Goal: Transaction & Acquisition: Book appointment/travel/reservation

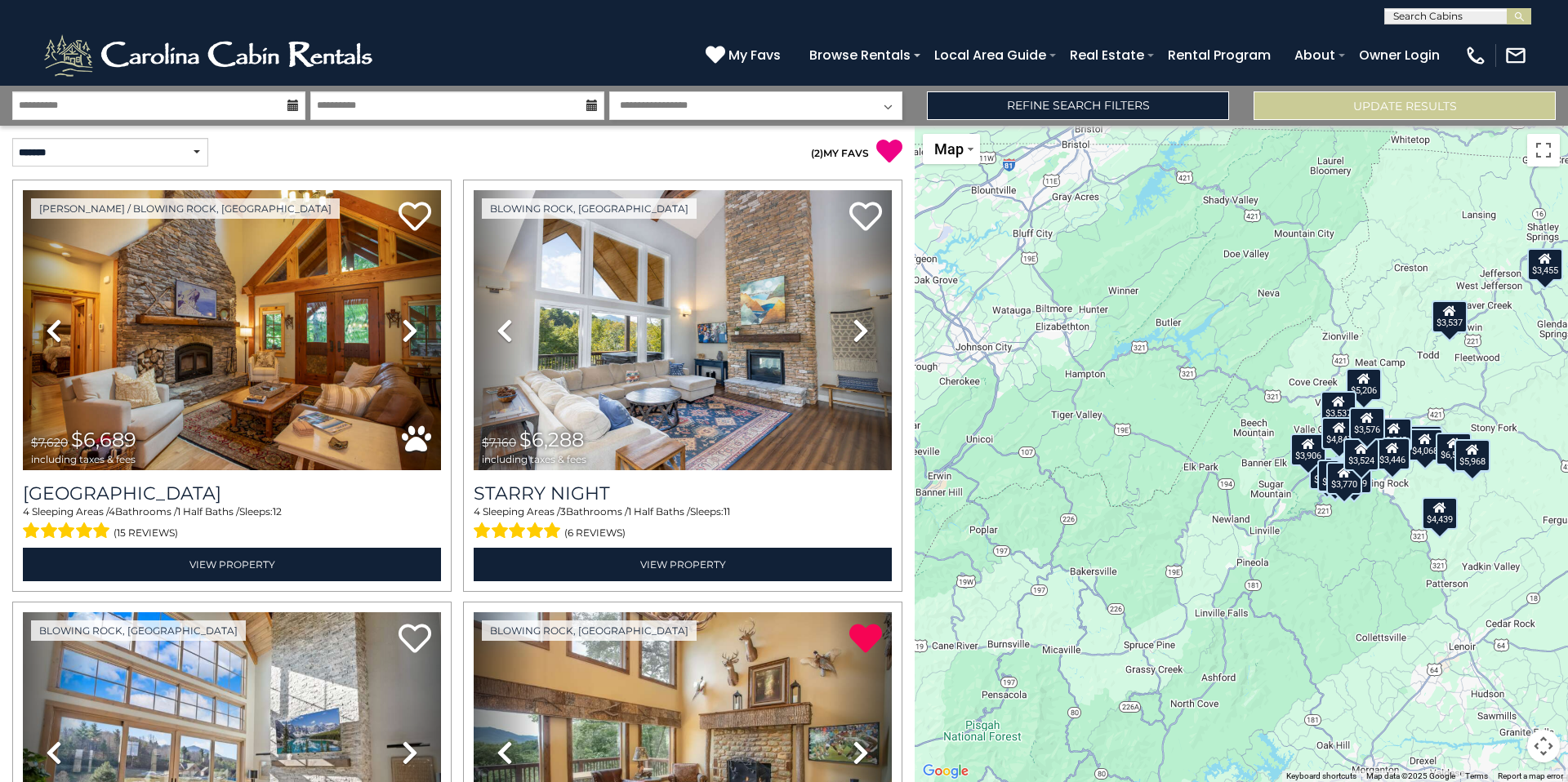
select select "*"
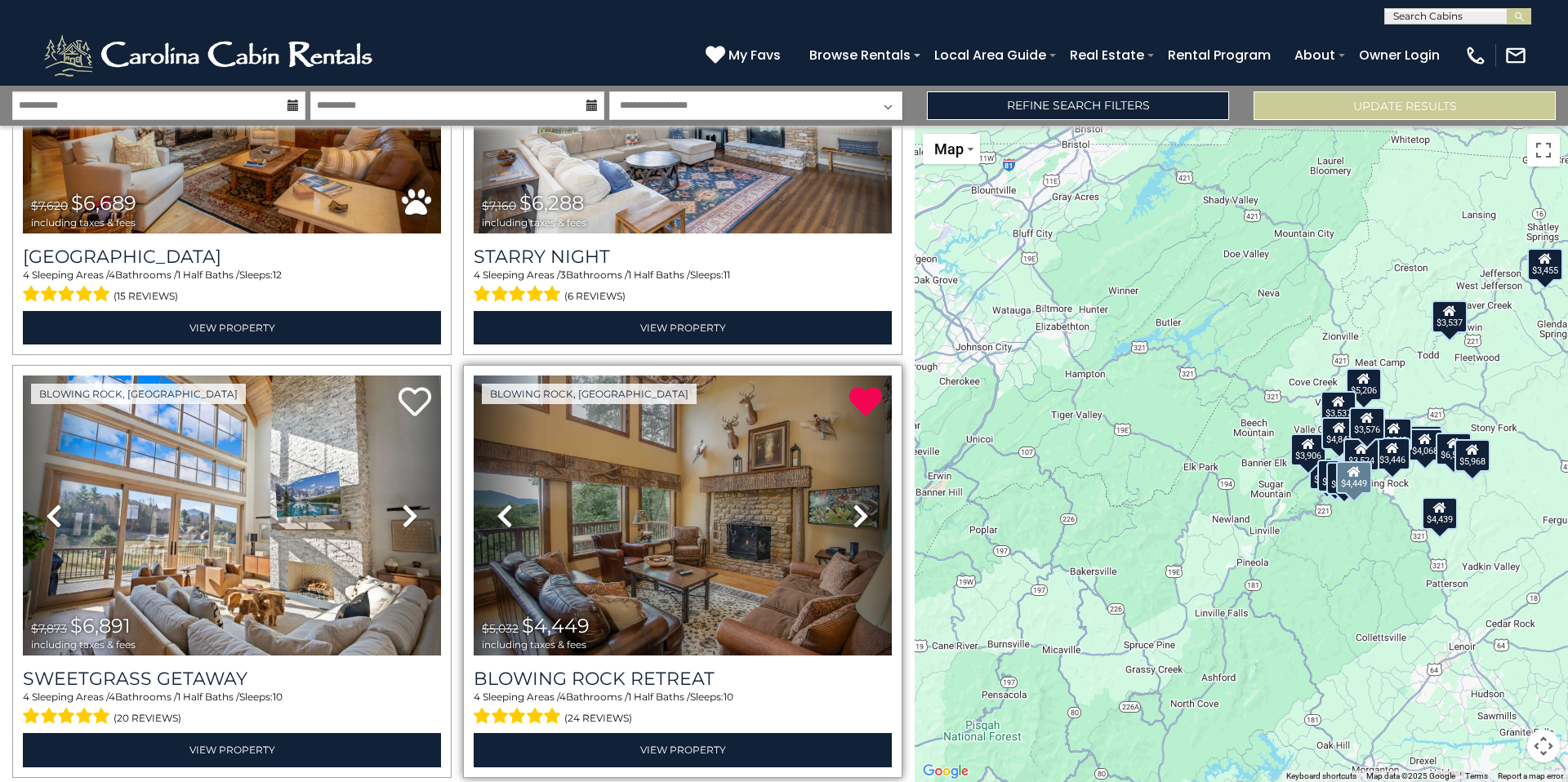
scroll to position [244, 0]
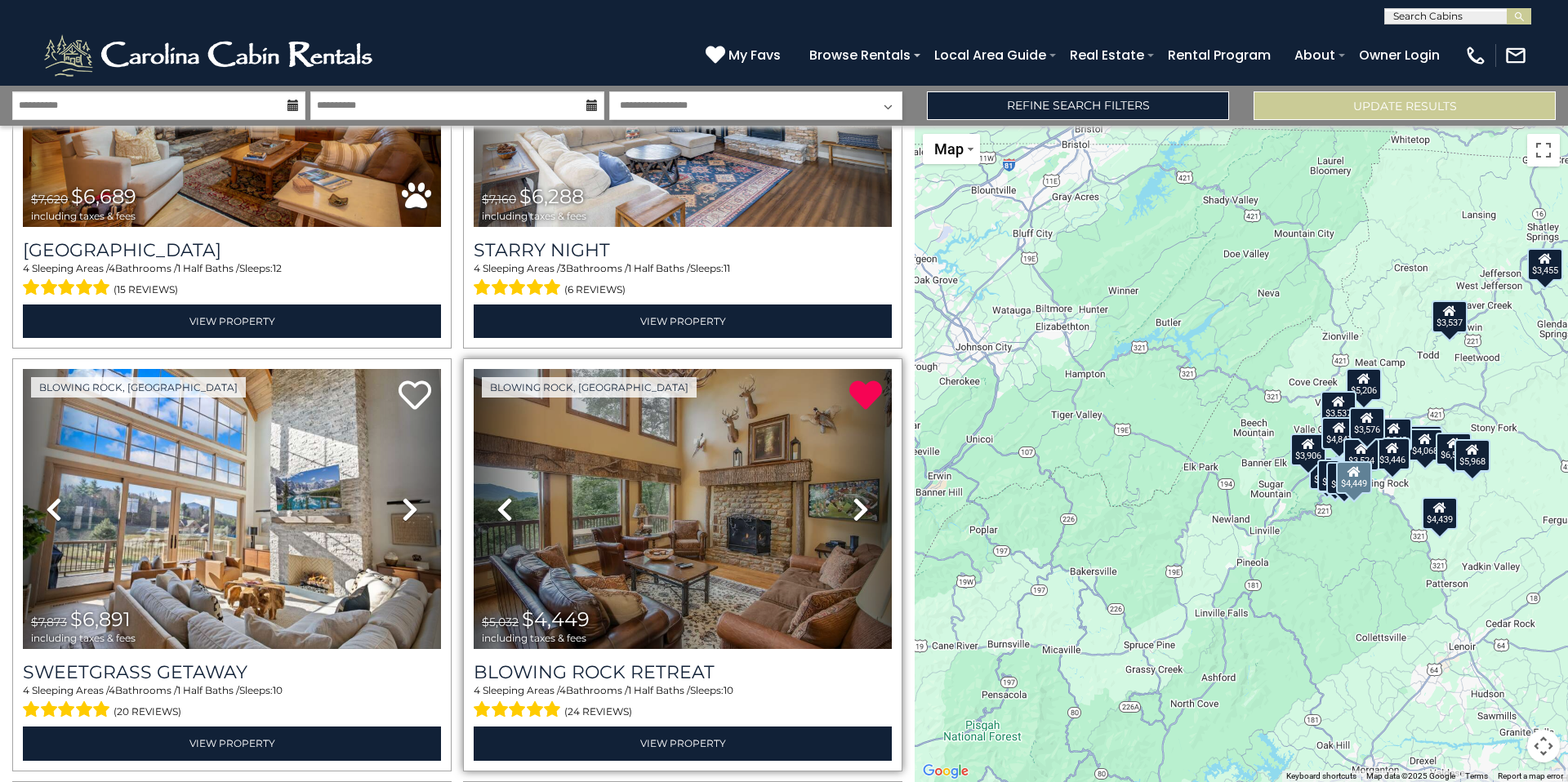
click at [854, 502] on icon at bounding box center [860, 509] width 16 height 26
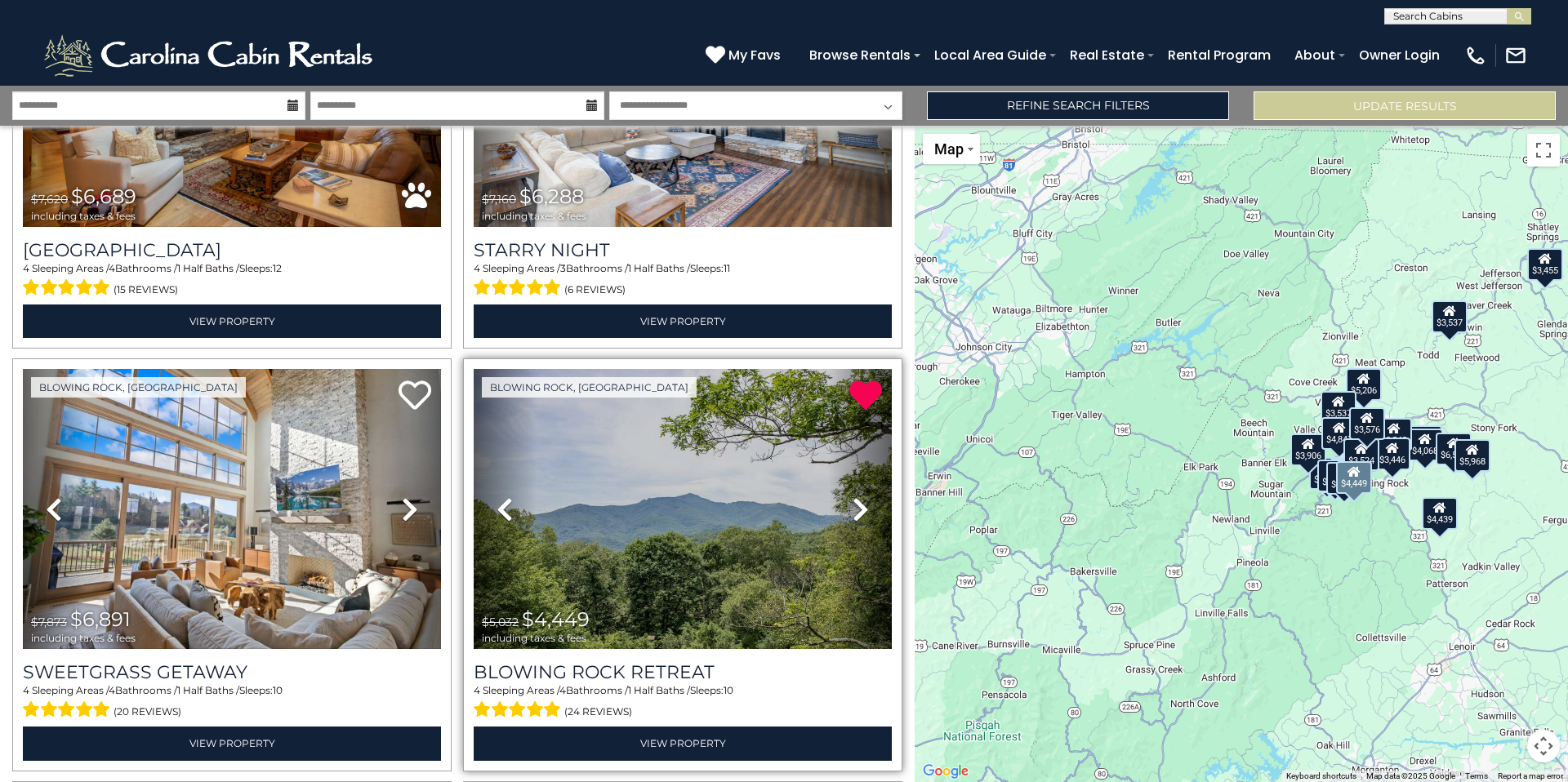
click at [853, 503] on icon at bounding box center [860, 509] width 16 height 26
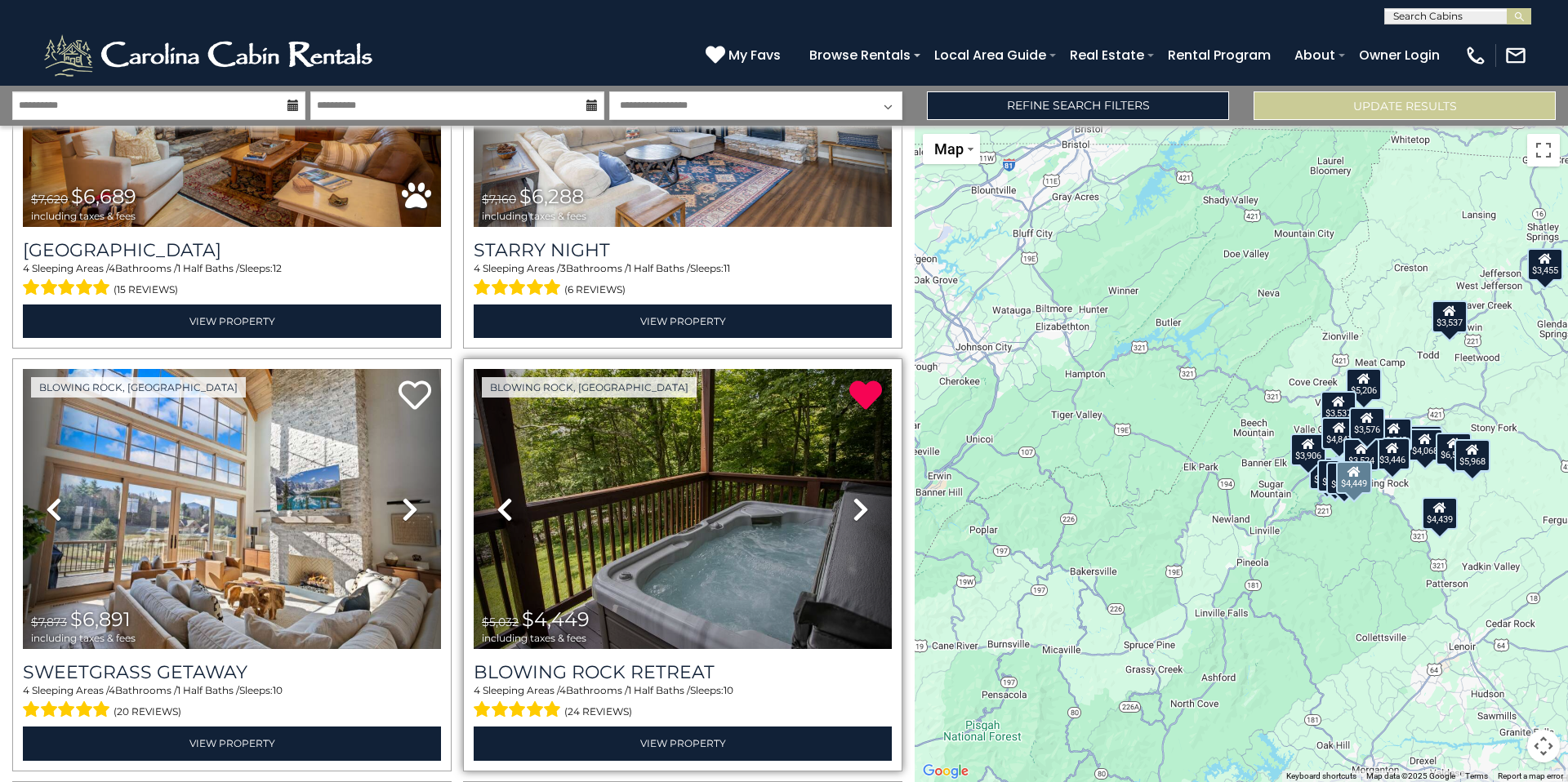
click at [853, 503] on icon at bounding box center [860, 509] width 16 height 26
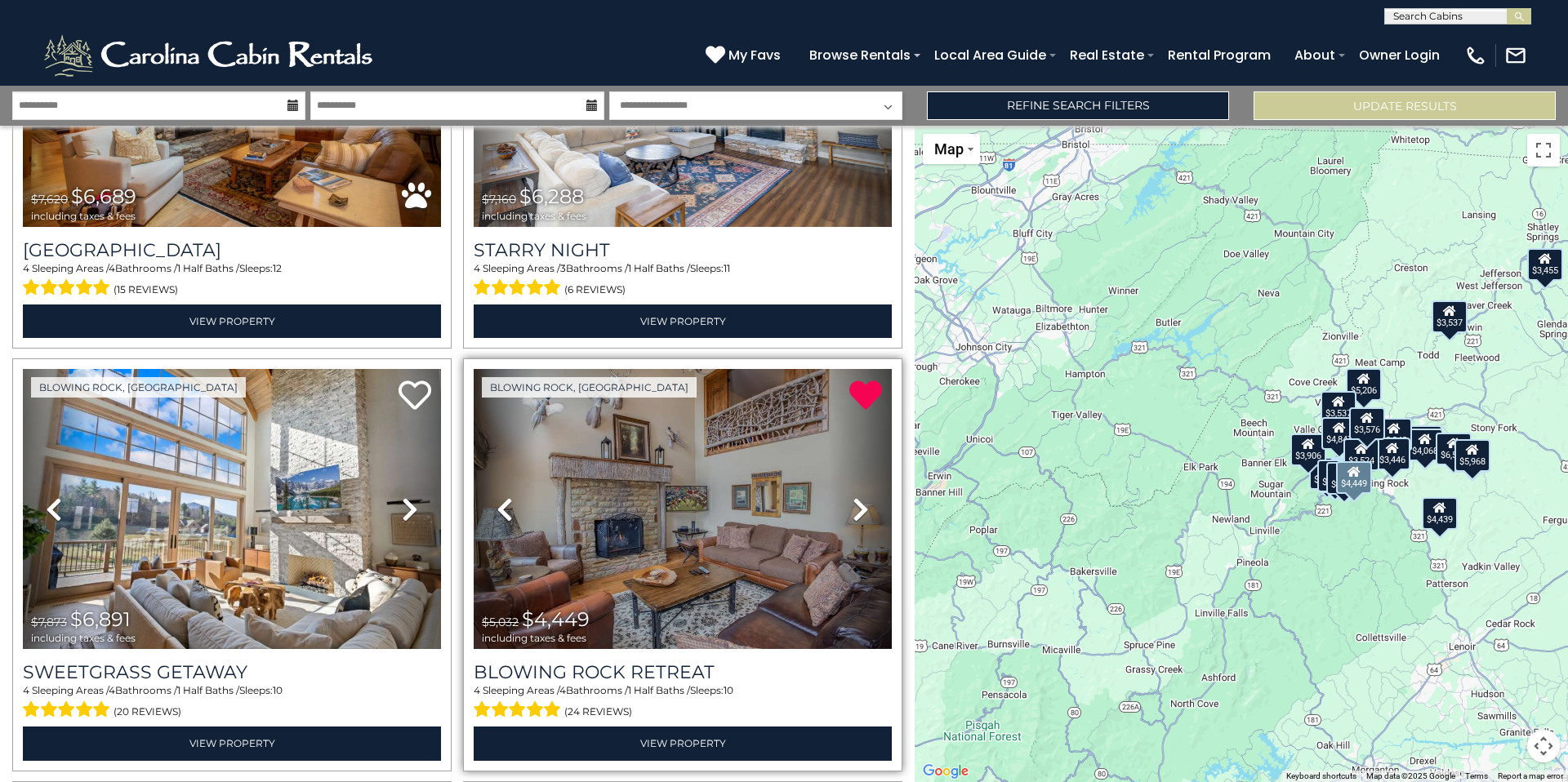
click at [853, 503] on icon at bounding box center [860, 509] width 16 height 26
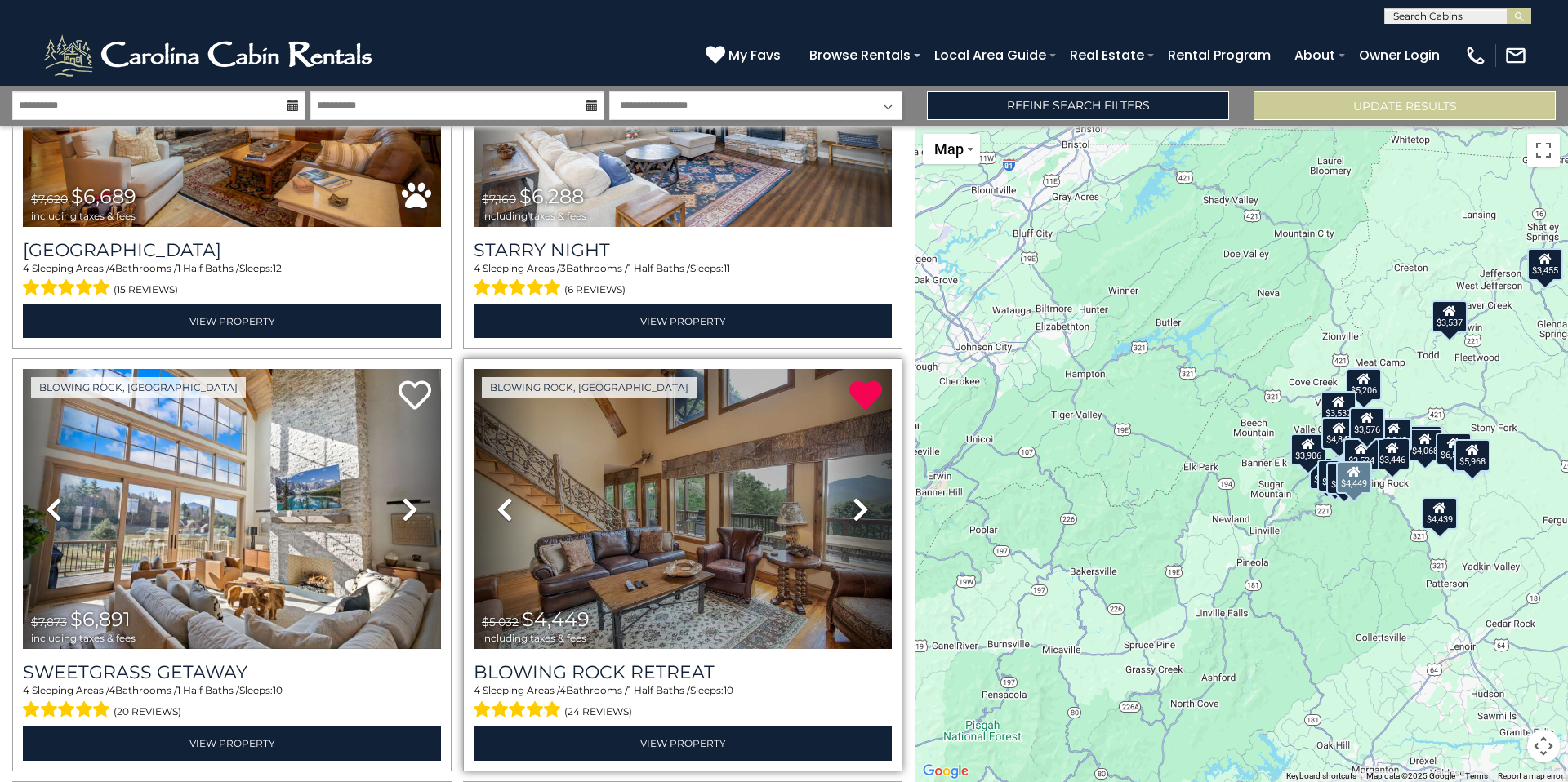
click at [853, 503] on icon at bounding box center [860, 509] width 16 height 26
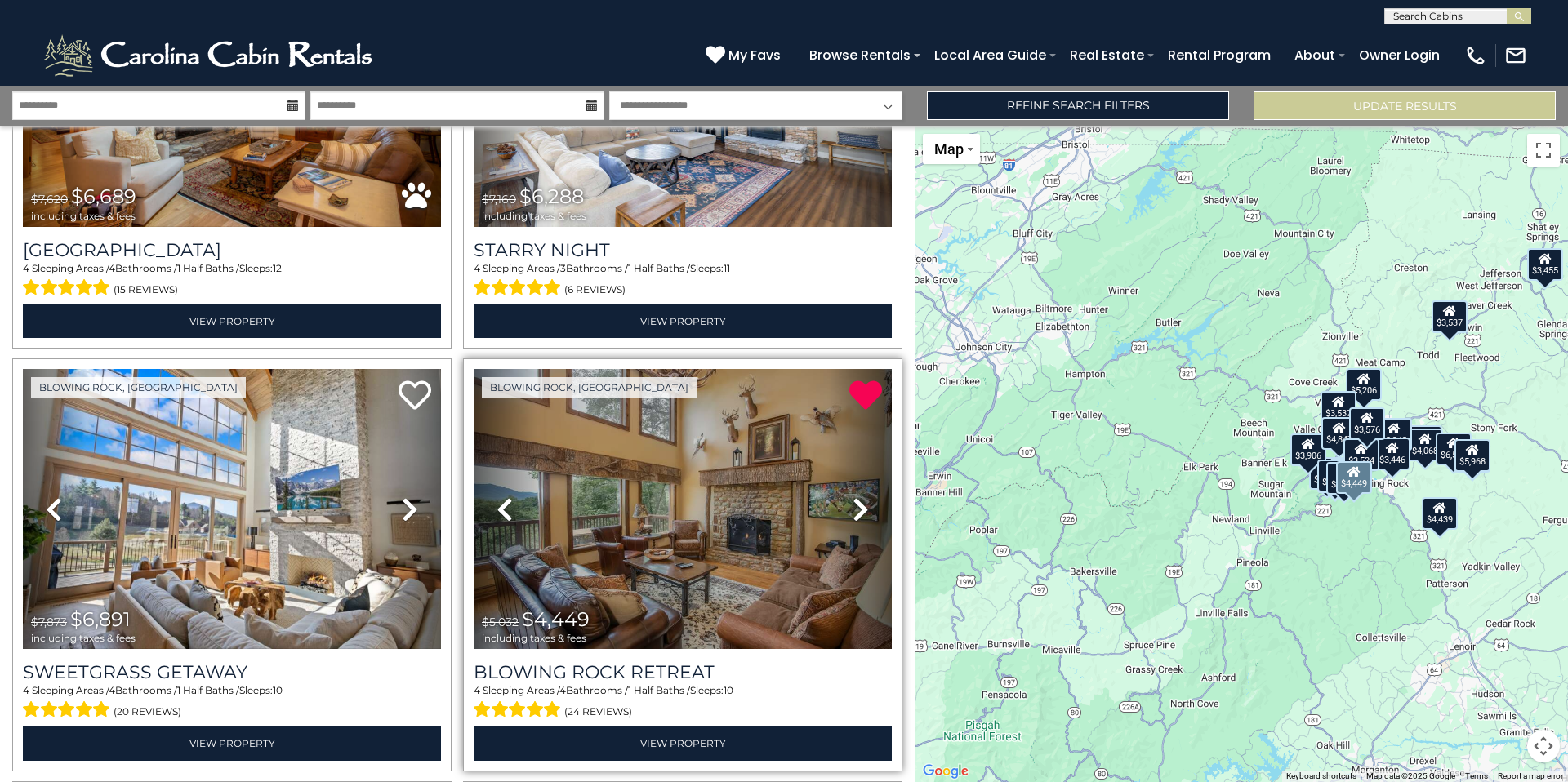
click at [853, 503] on icon at bounding box center [860, 509] width 16 height 26
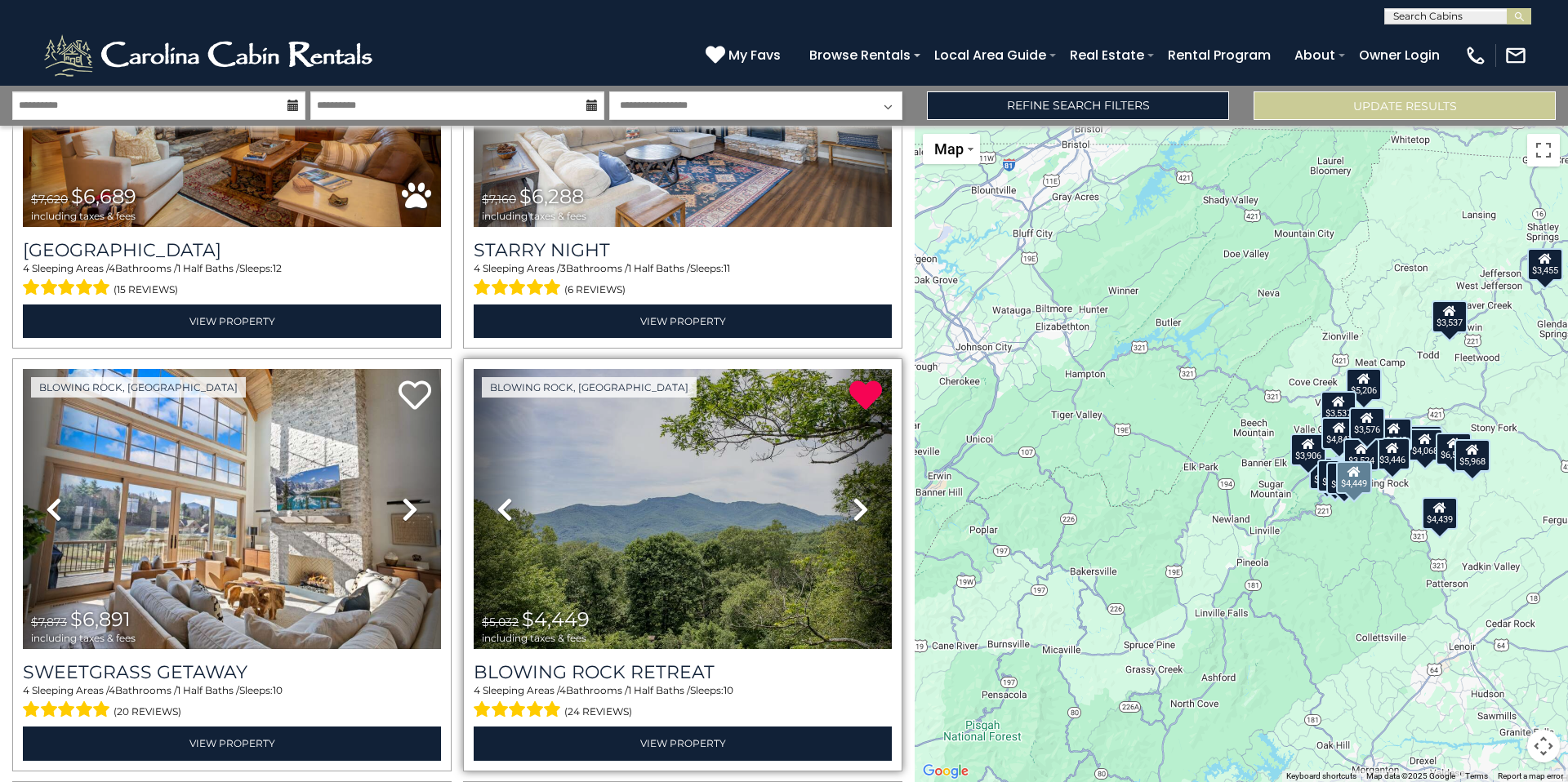
click at [853, 503] on icon at bounding box center [860, 509] width 16 height 26
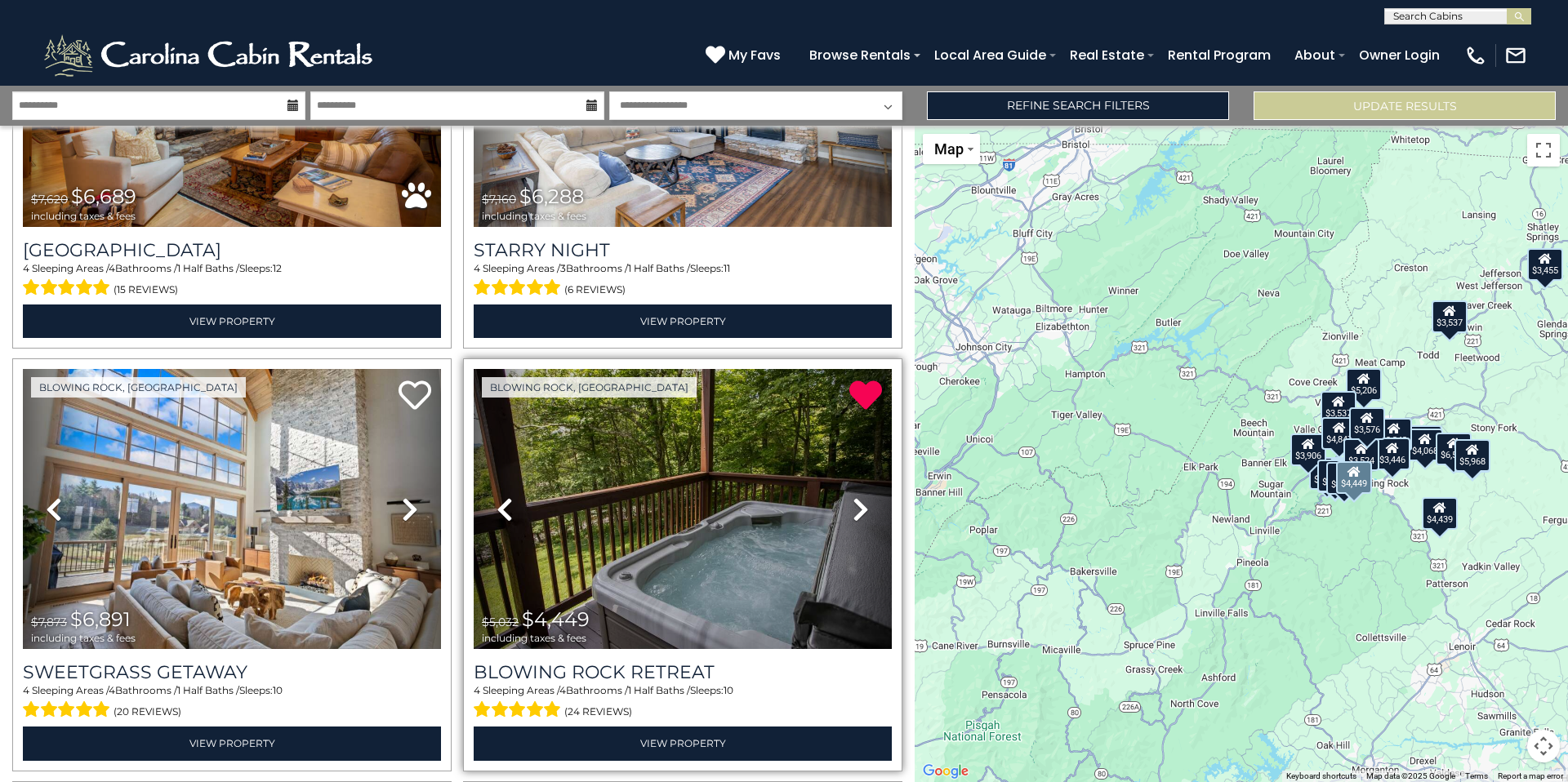
click at [853, 503] on icon at bounding box center [860, 509] width 16 height 26
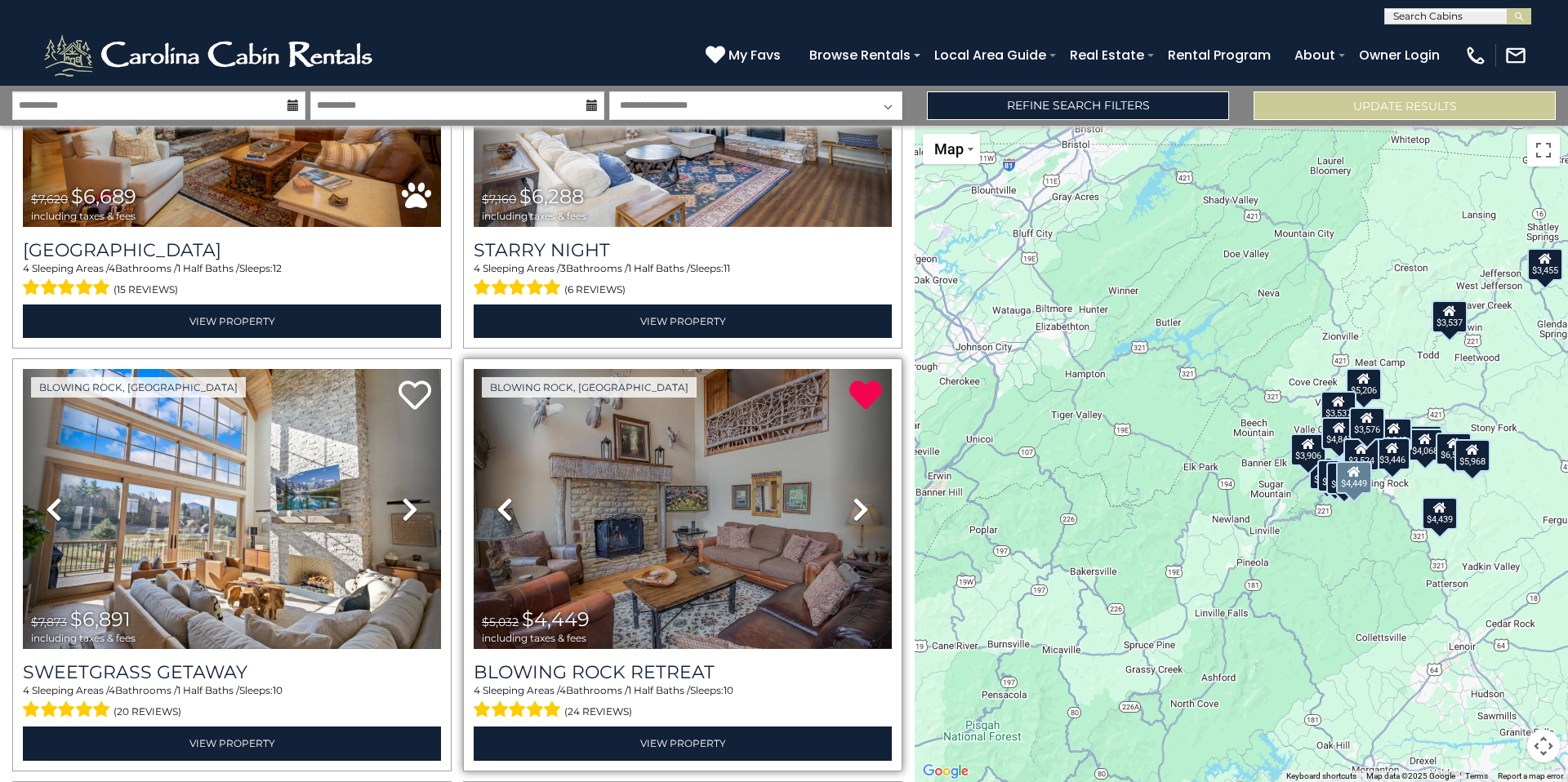
click at [853, 503] on icon at bounding box center [860, 509] width 16 height 26
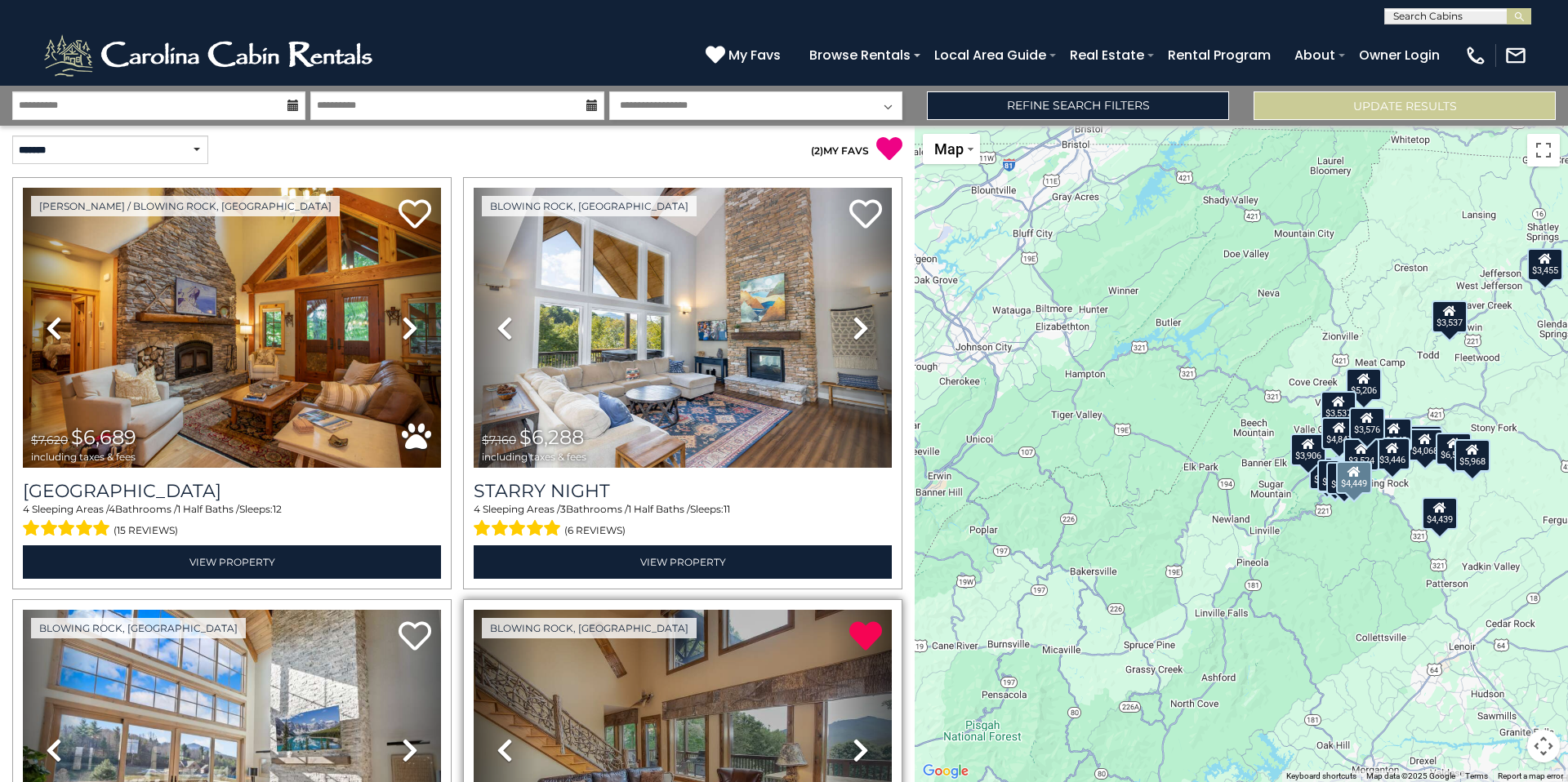
scroll to position [0, 0]
